Goal: Transaction & Acquisition: Purchase product/service

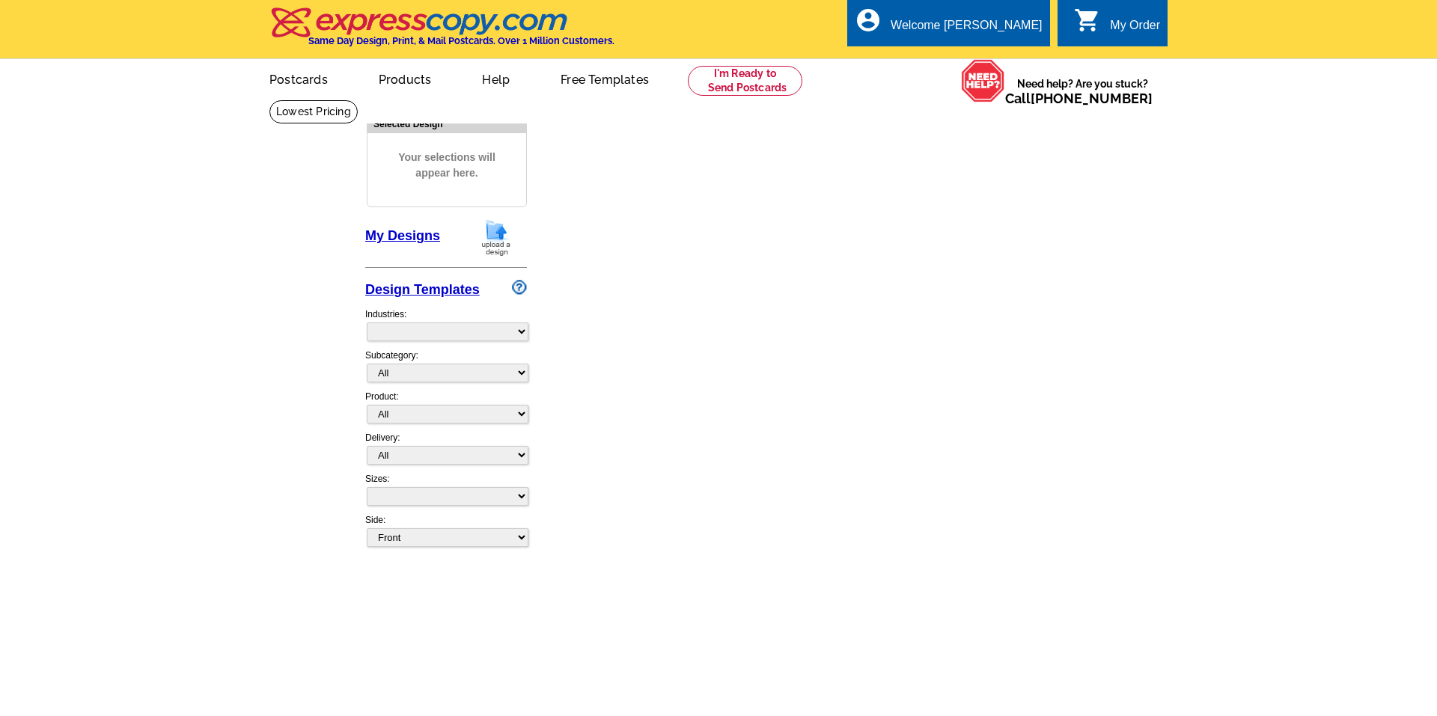
click at [323, 88] on link "Postcards" at bounding box center [298, 78] width 106 height 35
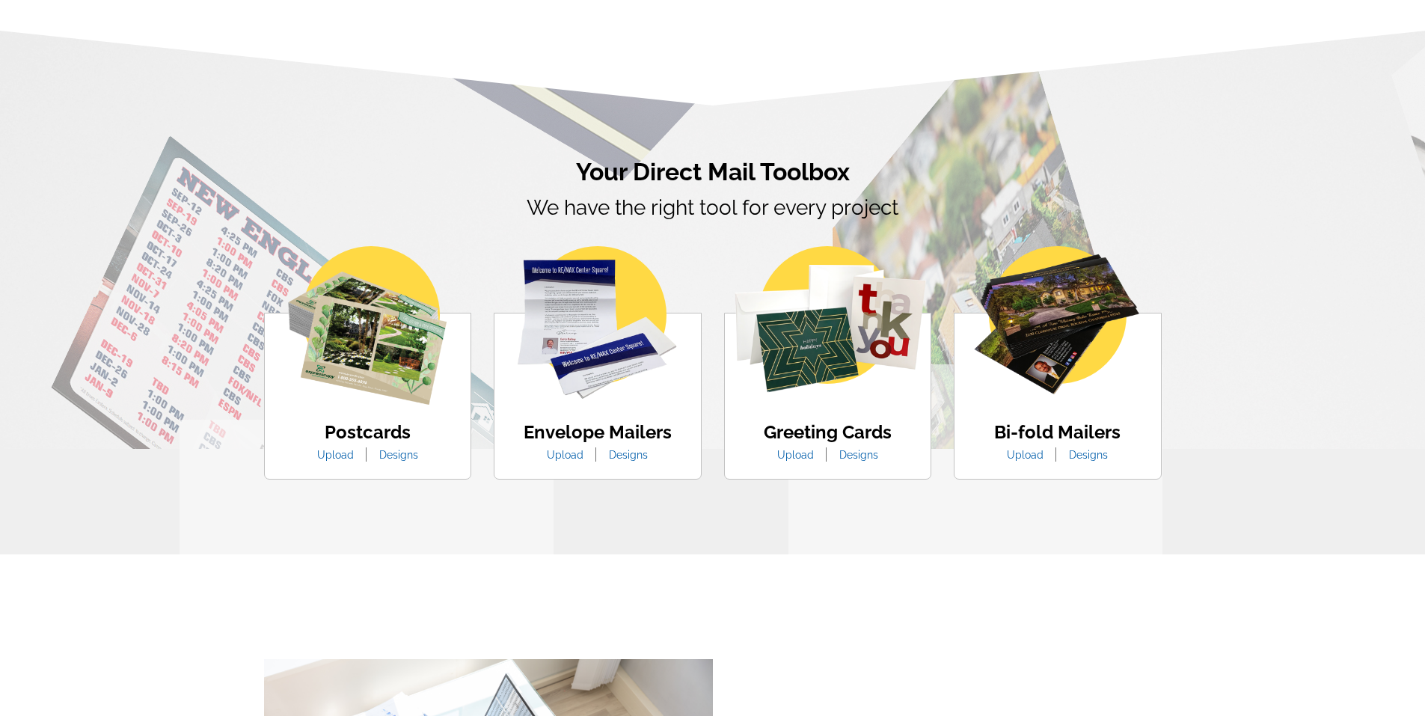
scroll to position [823, 0]
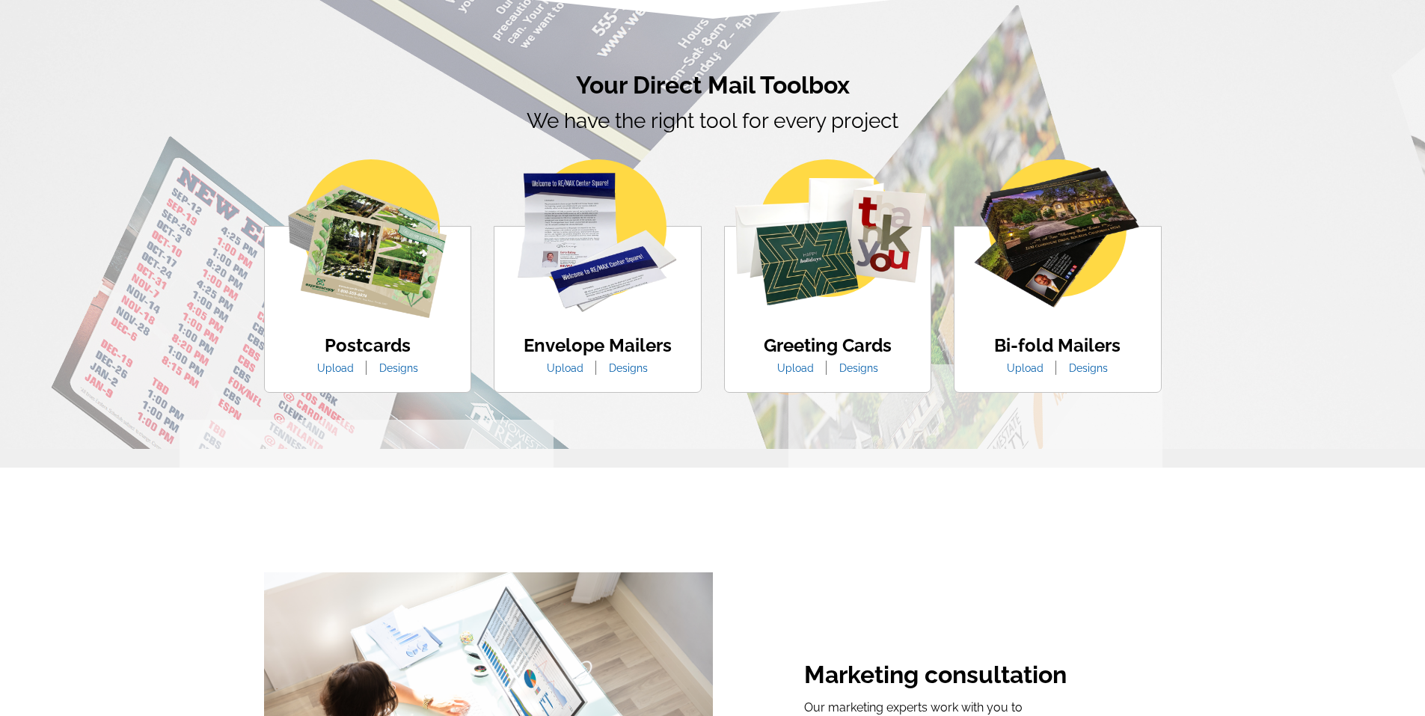
click at [854, 367] on link "Designs" at bounding box center [858, 368] width 61 height 12
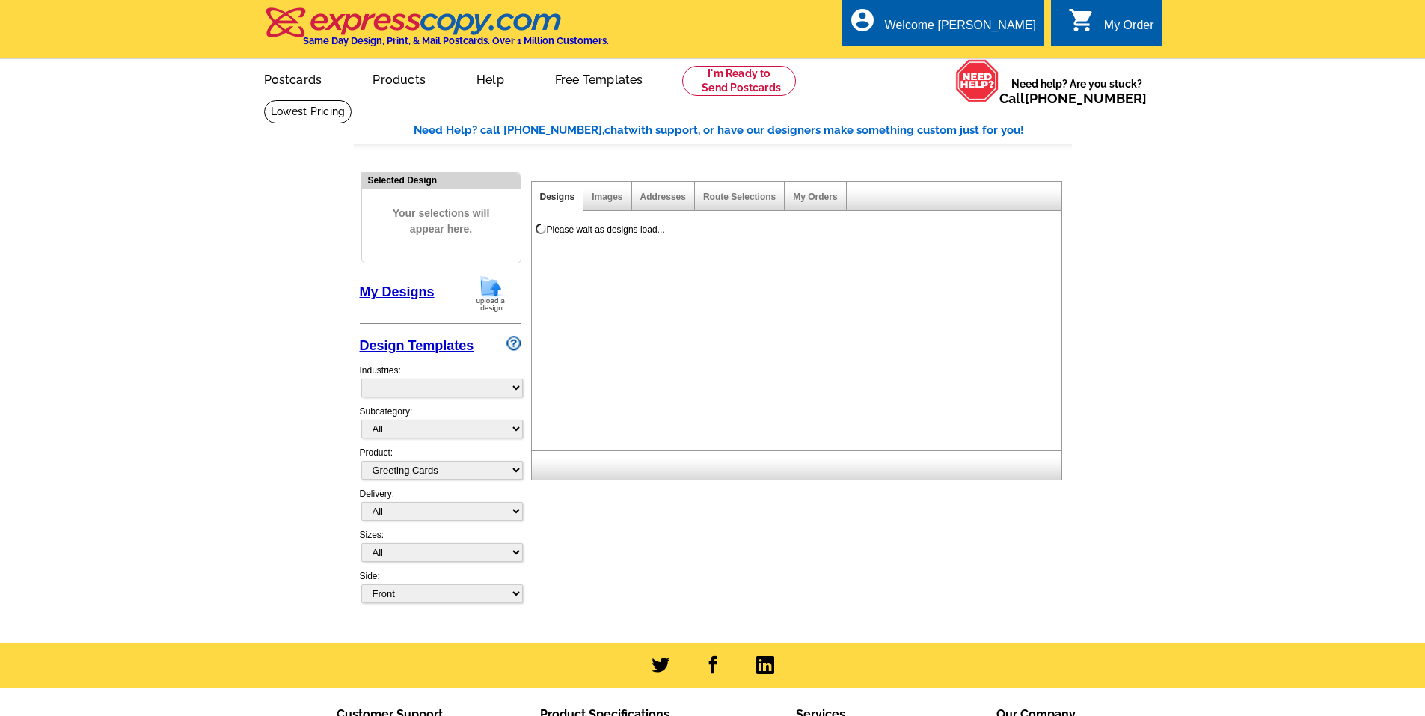
select select "5"
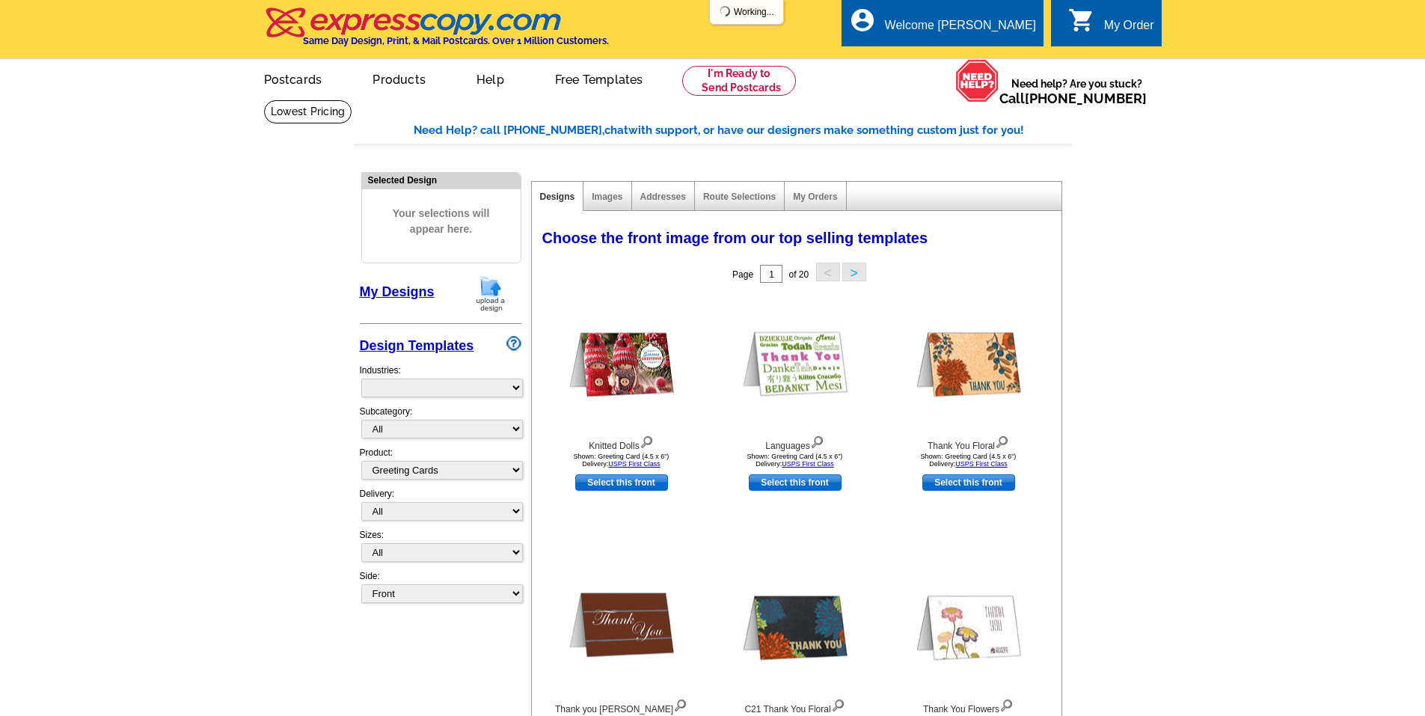
select select "866"
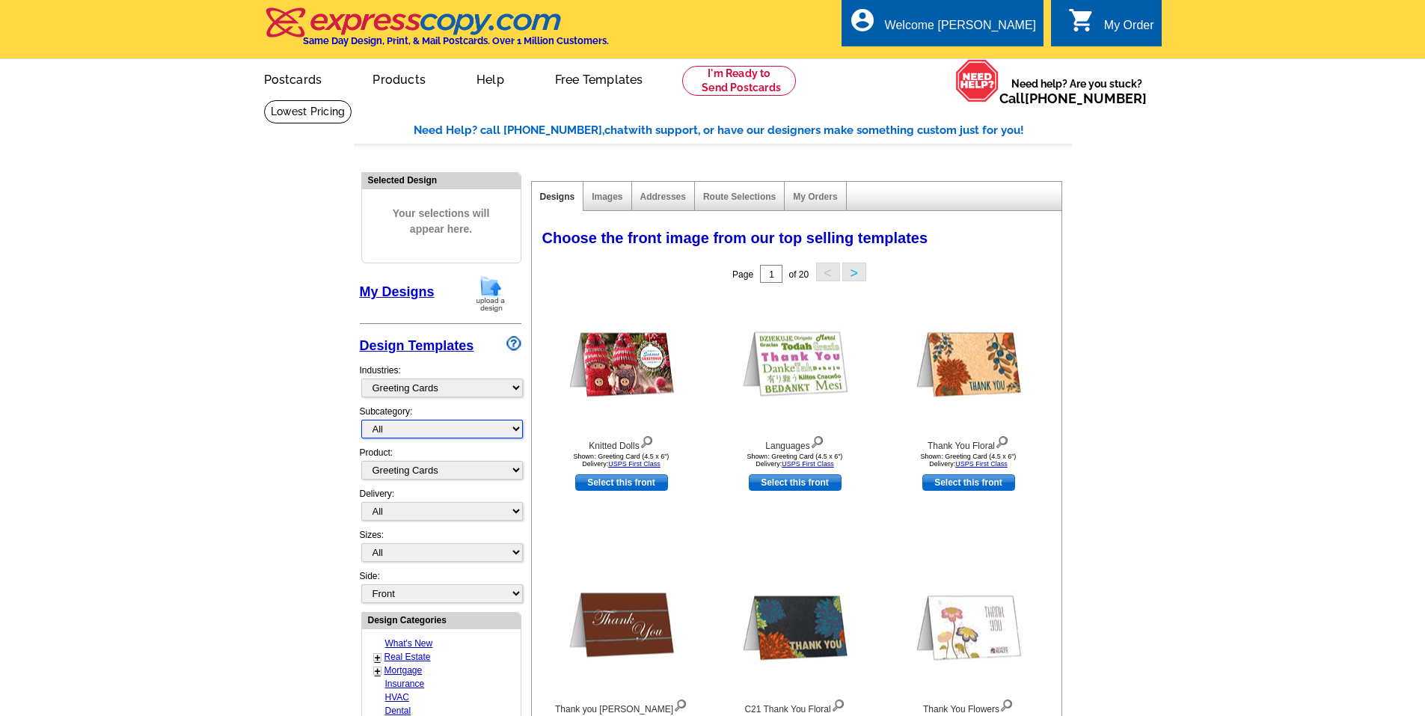
click at [458, 432] on select "All New Year Halloween Thanksgiving Hanukkah Christmas Season's Greetings Invit…" at bounding box center [442, 429] width 162 height 19
select select "867"
click at [361, 421] on select "All New Year Halloween Thanksgiving Hanukkah Christmas Season's Greetings Invit…" at bounding box center [442, 429] width 162 height 19
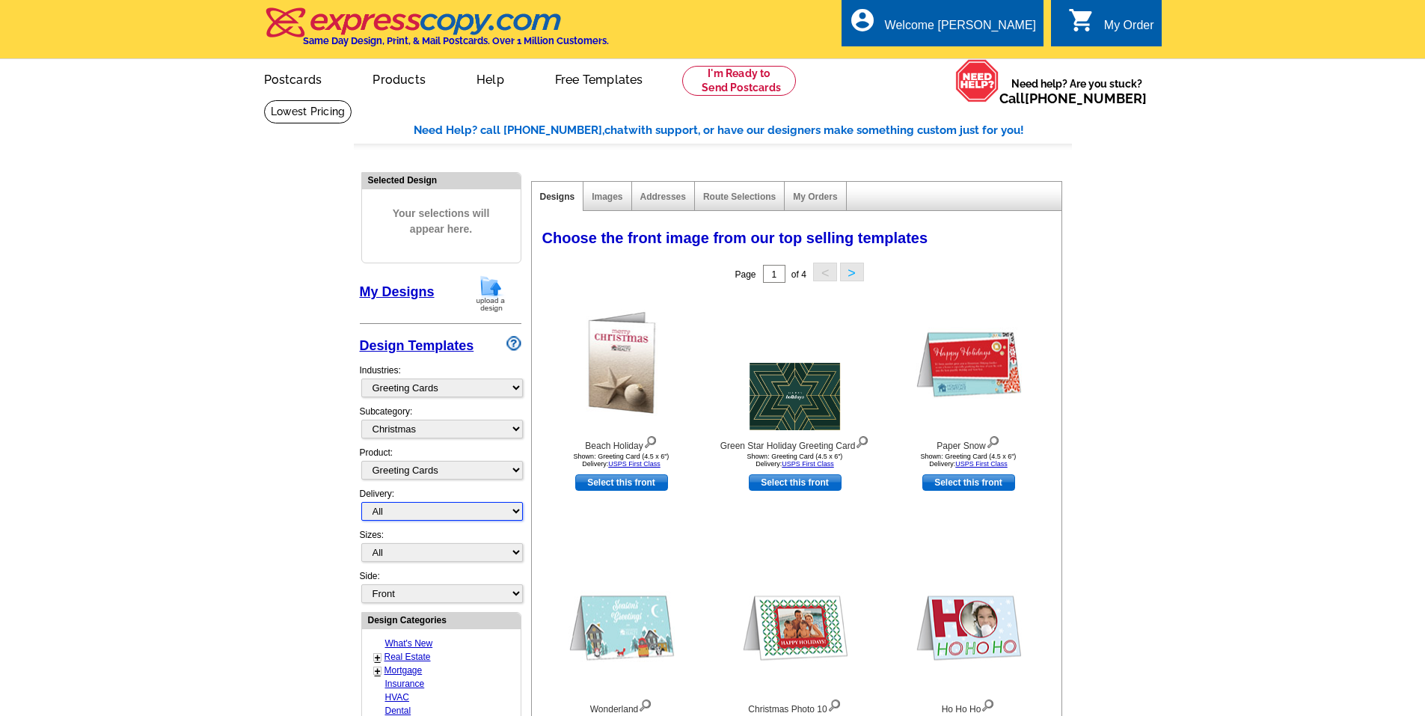
click at [399, 516] on select "All First Class Mail Shipped to Me EDDM Save 66% on Postage" at bounding box center [442, 511] width 162 height 19
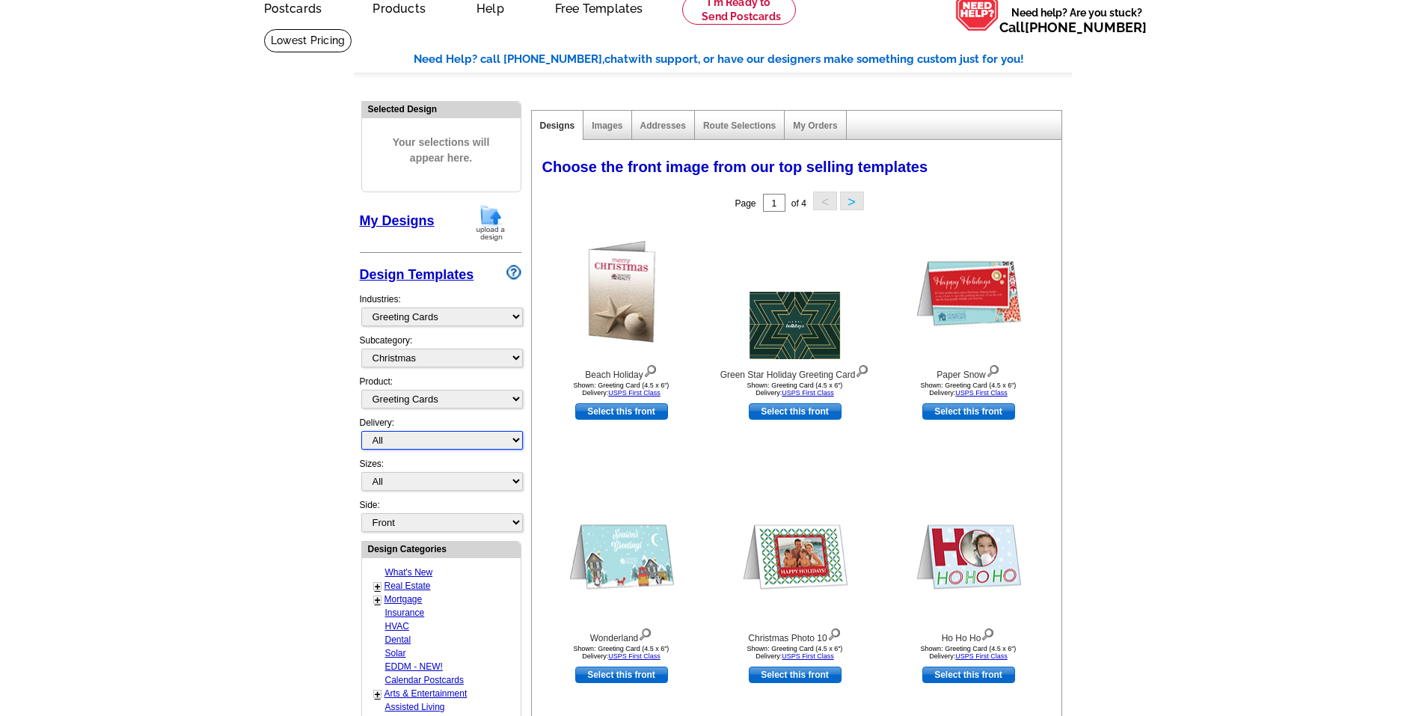
scroll to position [75, 0]
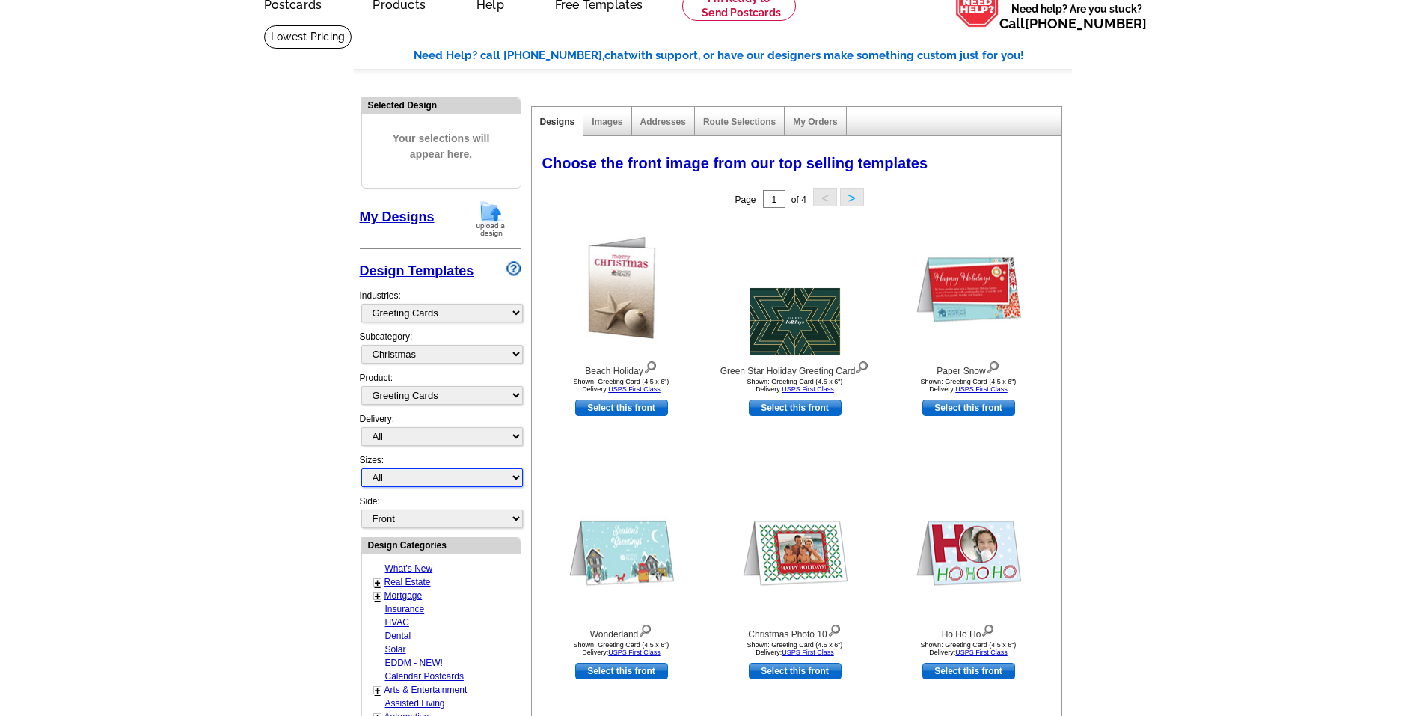
click at [498, 479] on select "All Greeting Card (4.5" x 6") Greeting Card - Large (8.5" x 5.5")" at bounding box center [442, 477] width 162 height 19
click at [499, 479] on select "All Greeting Card (4.5" x 6") Greeting Card - Large (8.5" x 5.5")" at bounding box center [442, 477] width 162 height 19
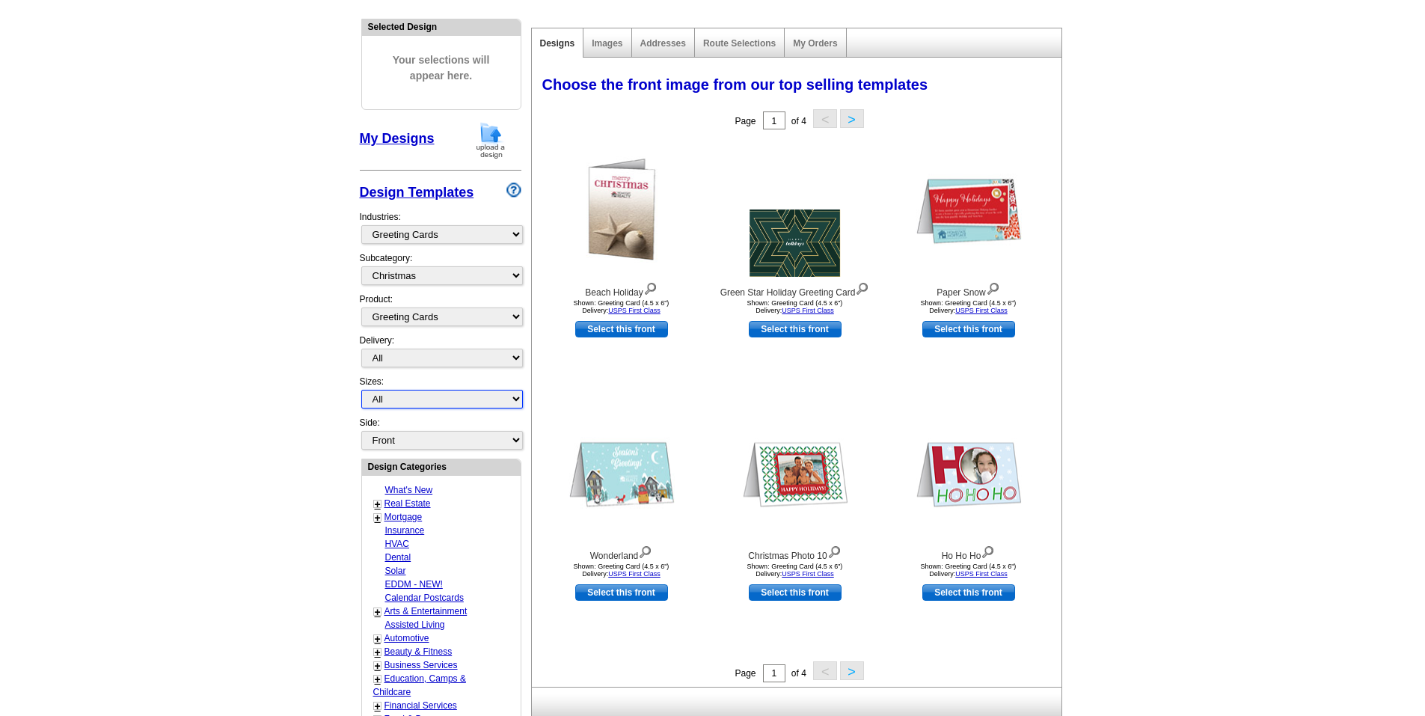
scroll to position [150, 0]
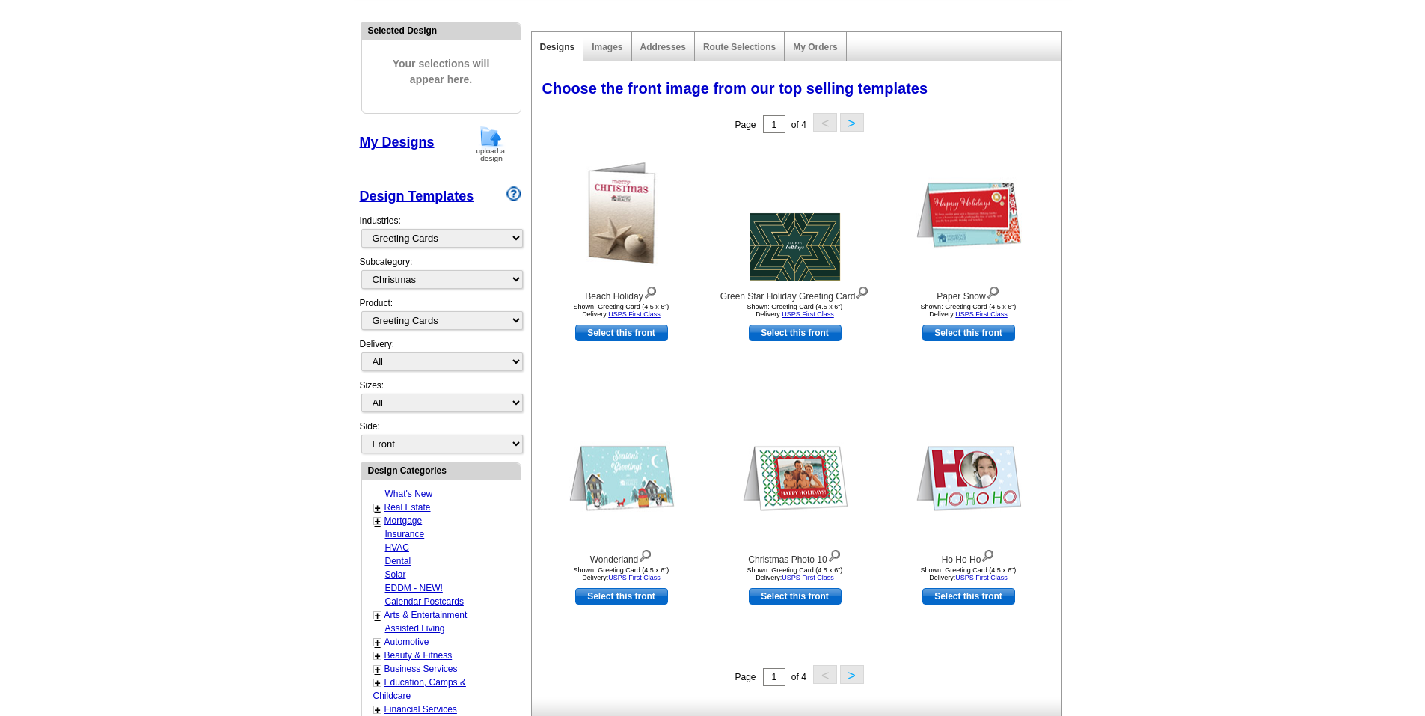
click at [848, 123] on button ">" at bounding box center [852, 122] width 24 height 19
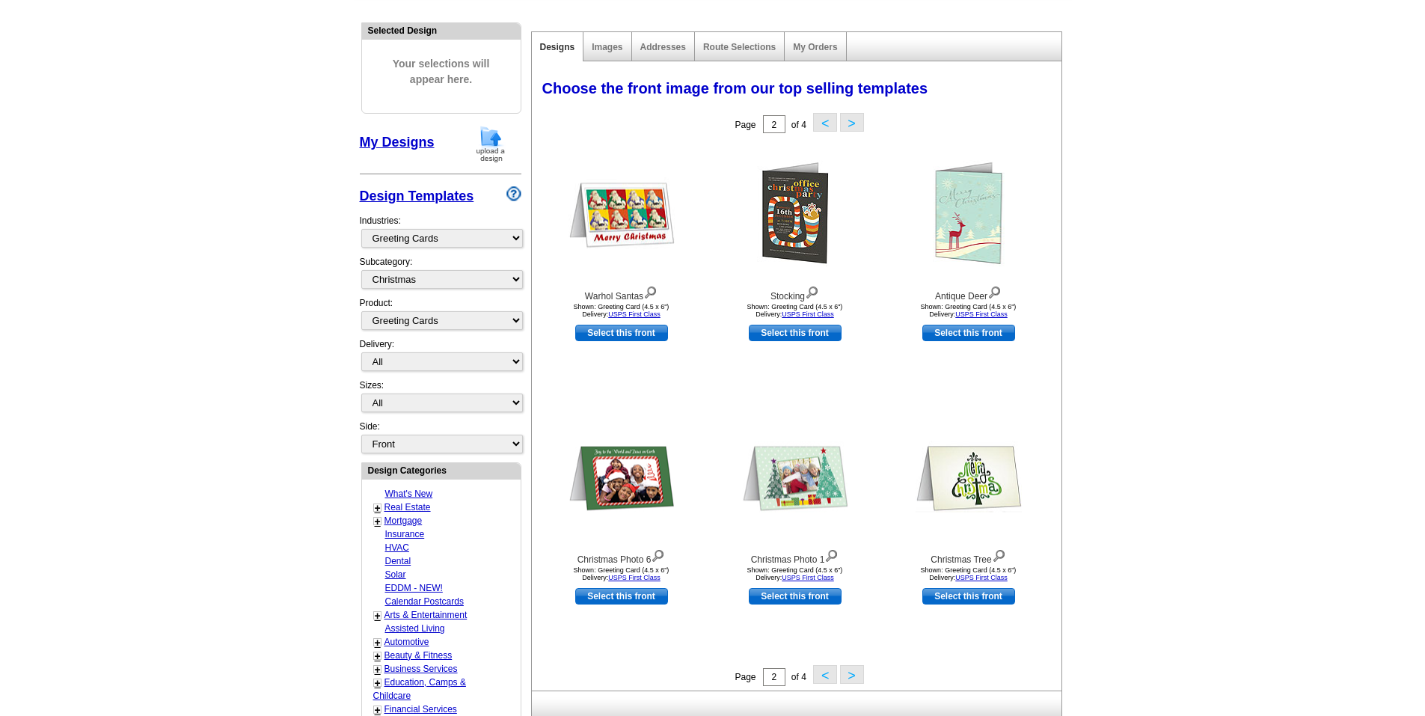
click at [858, 669] on button ">" at bounding box center [852, 674] width 24 height 19
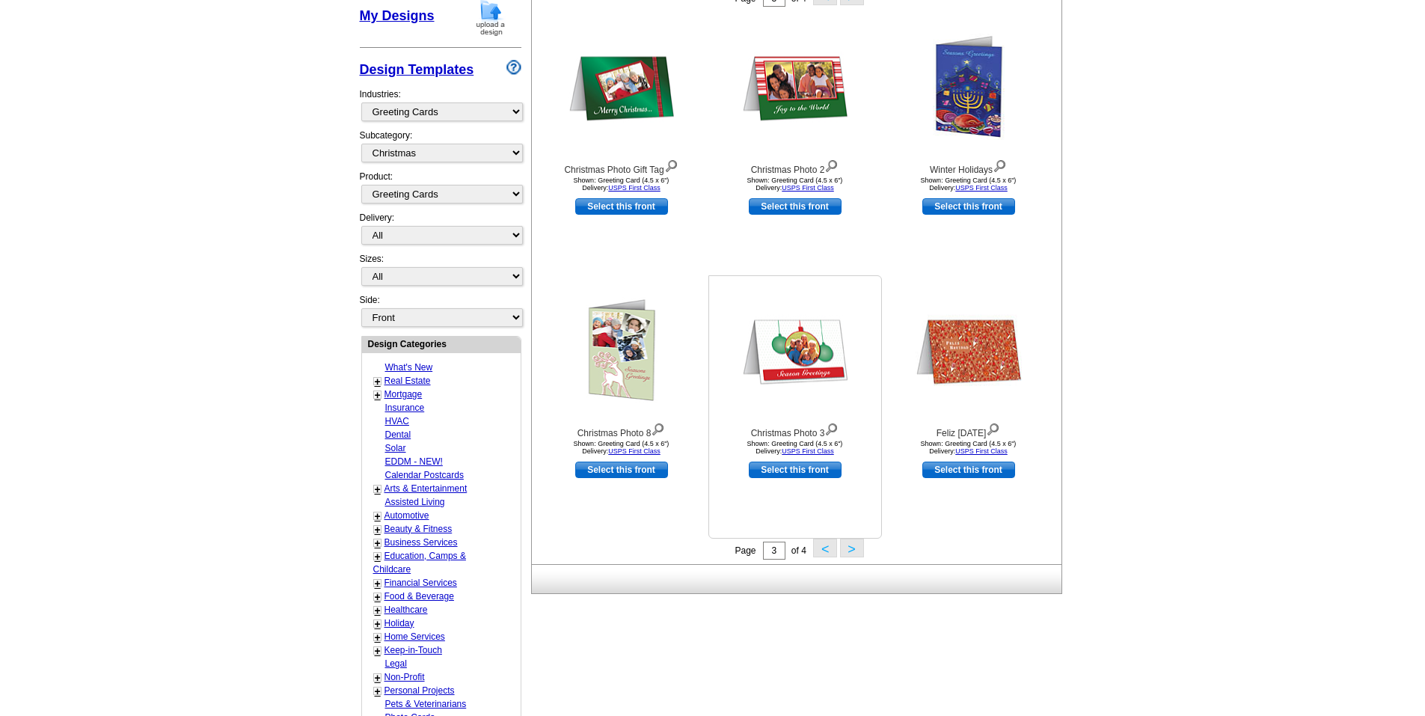
scroll to position [299, 0]
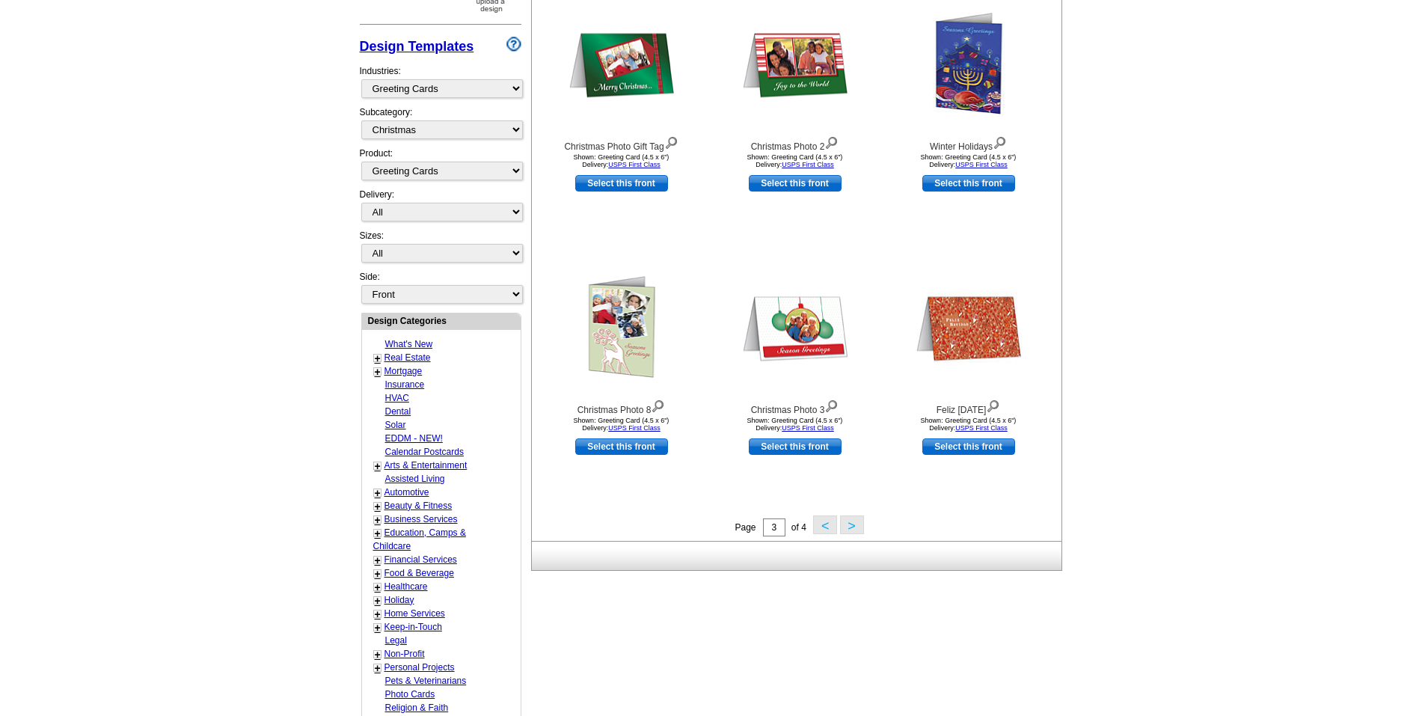
click at [860, 531] on button ">" at bounding box center [852, 525] width 24 height 19
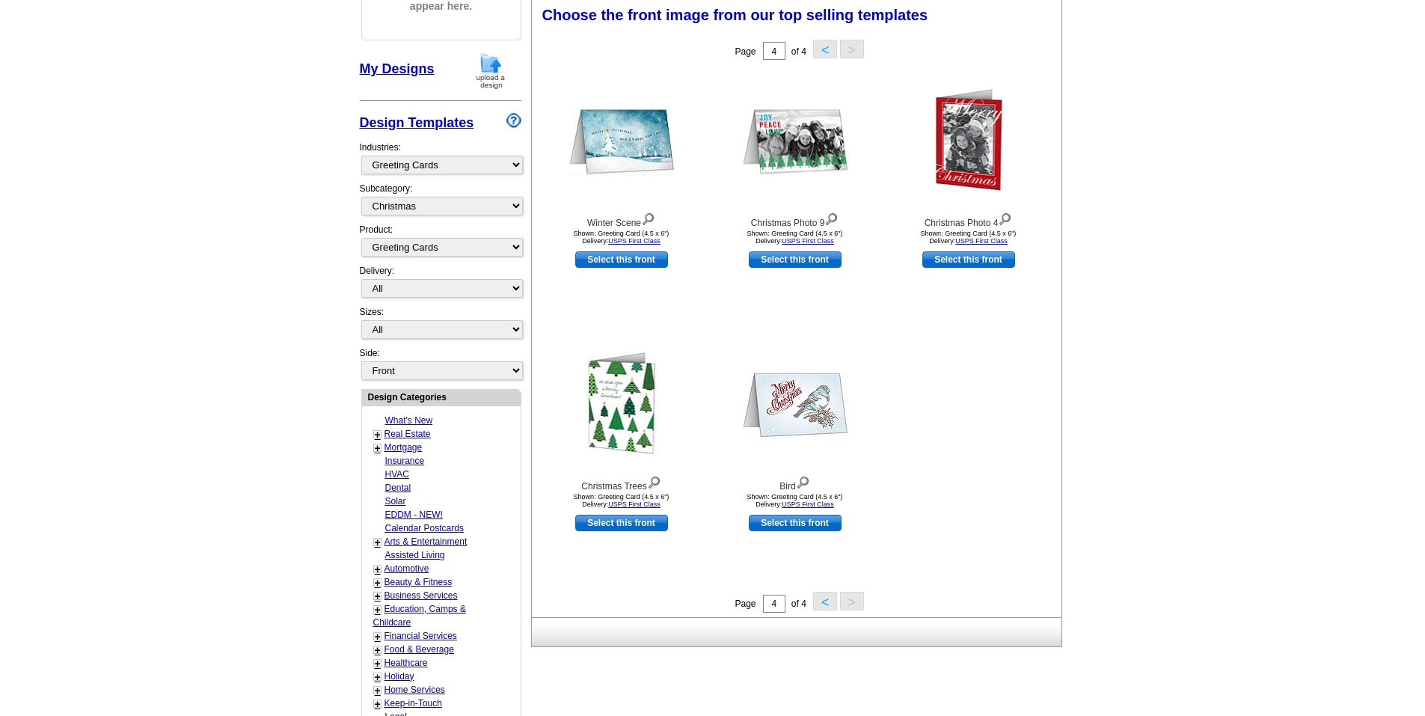
scroll to position [221, 0]
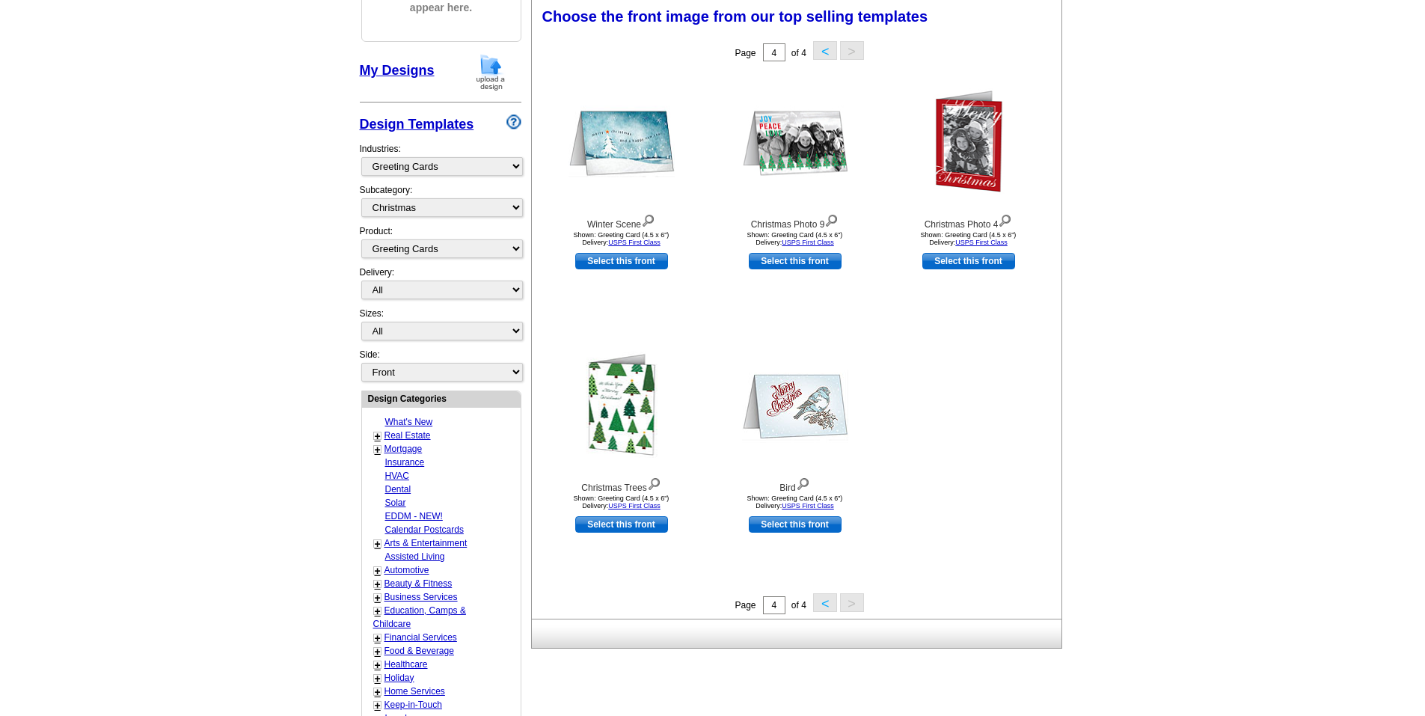
click at [828, 606] on button "<" at bounding box center [825, 602] width 24 height 19
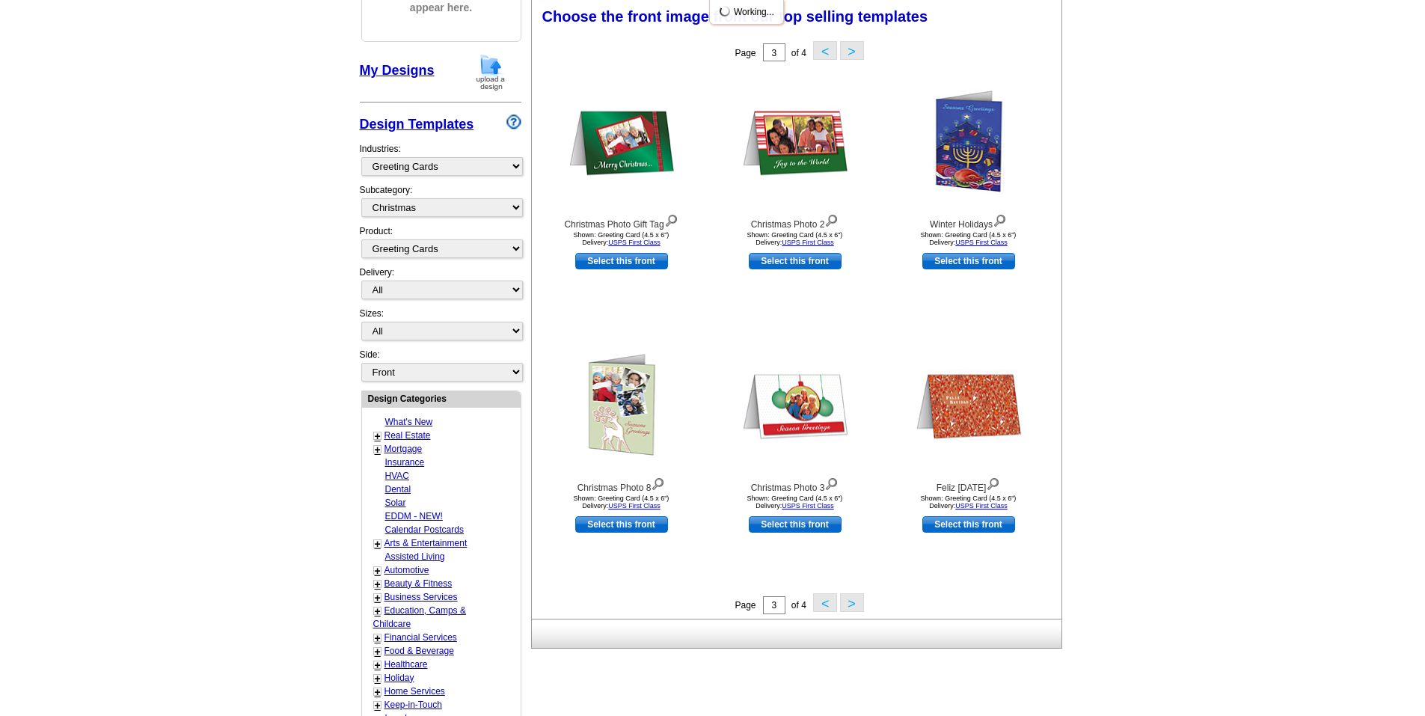
click at [828, 606] on button "<" at bounding box center [825, 602] width 24 height 19
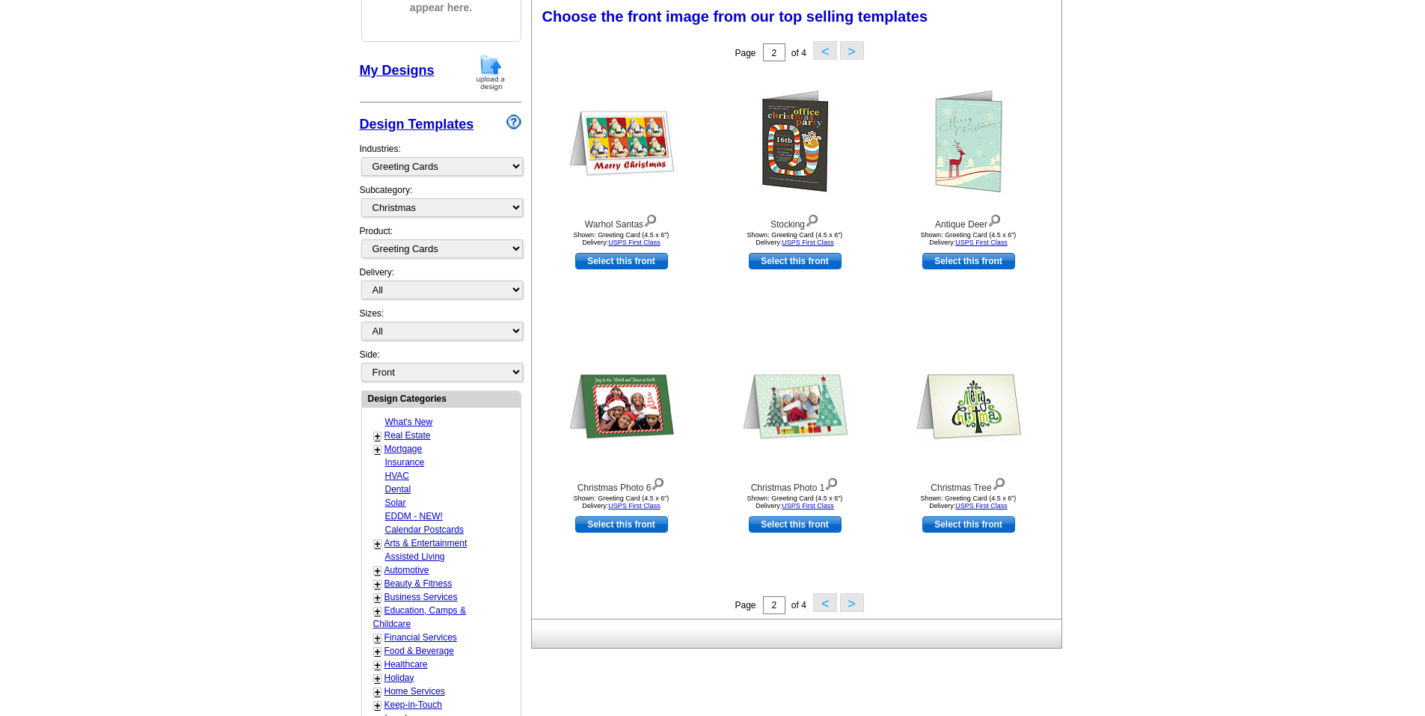
click at [822, 608] on button "<" at bounding box center [825, 602] width 24 height 19
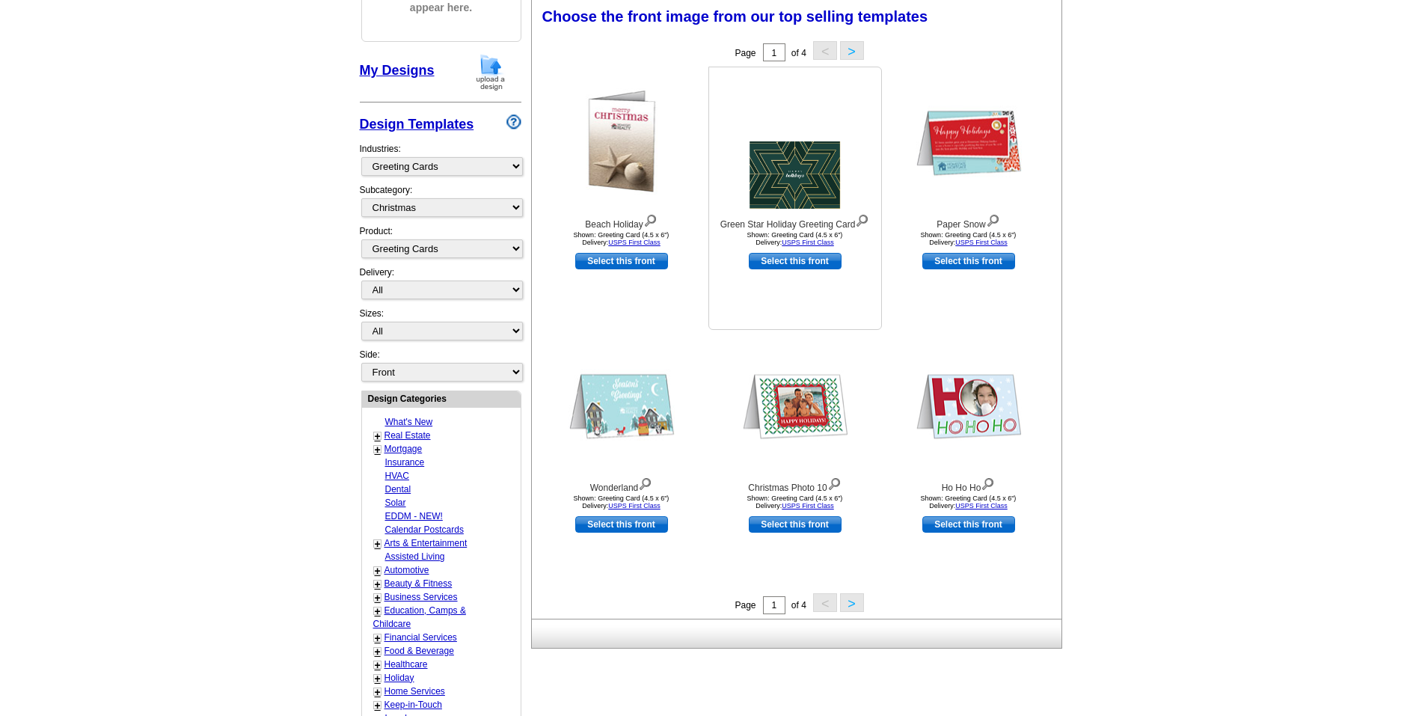
click at [823, 183] on img at bounding box center [795, 141] width 91 height 135
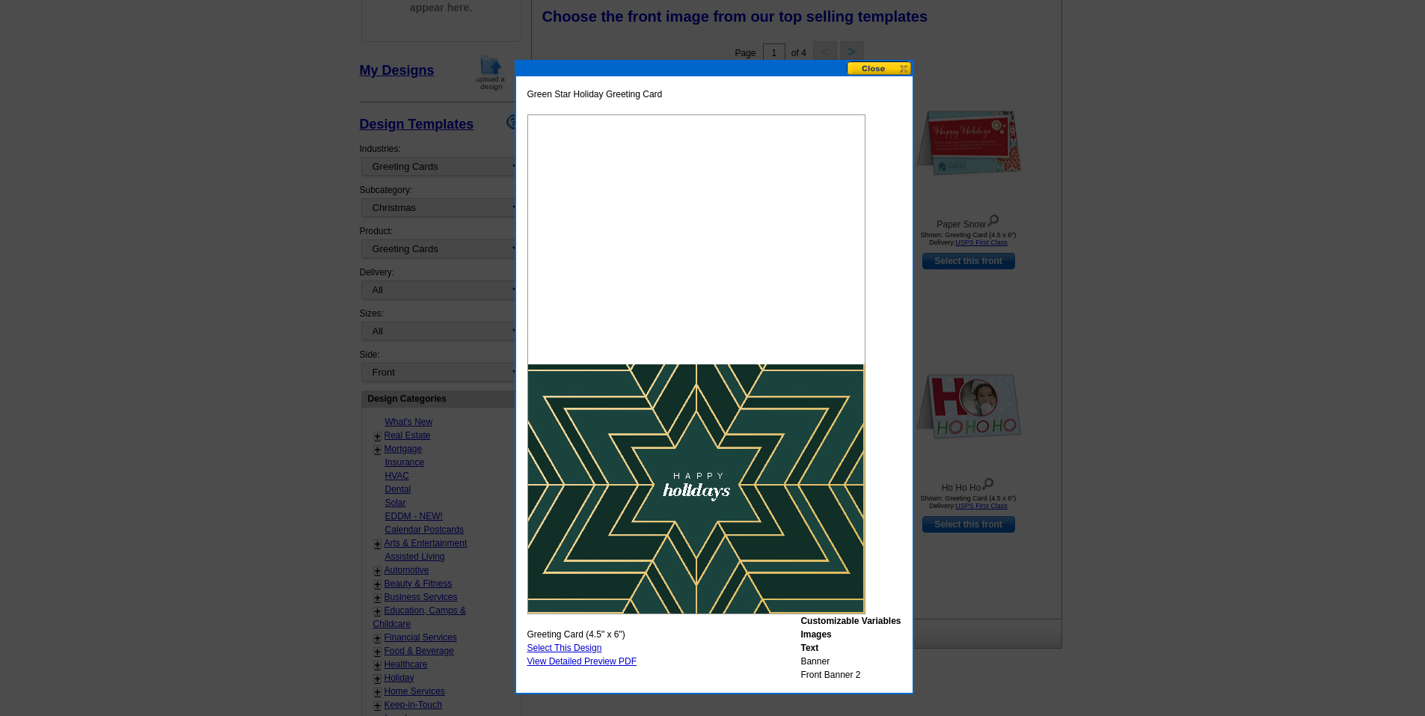
click at [904, 70] on button at bounding box center [880, 68] width 66 height 14
